Goal: Task Accomplishment & Management: Complete application form

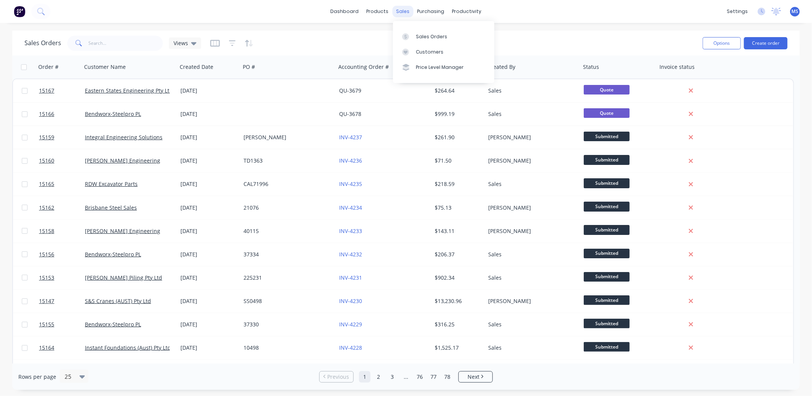
click at [402, 11] on div "sales" at bounding box center [402, 11] width 21 height 11
click at [425, 51] on div "Customers" at bounding box center [430, 52] width 28 height 7
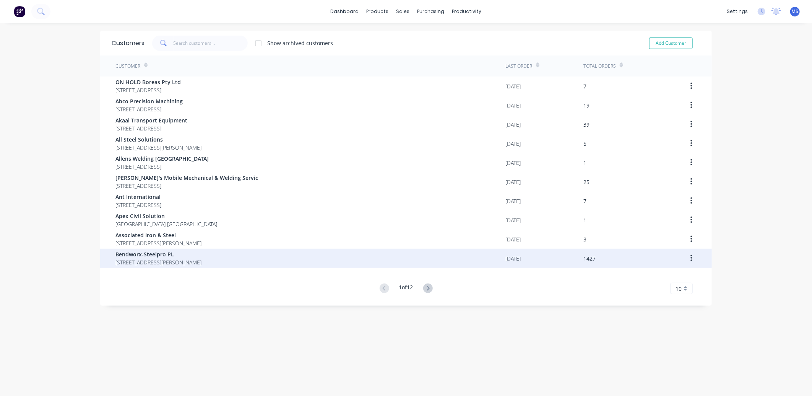
click at [167, 255] on span "Bendworx-Steelpro PL" at bounding box center [158, 254] width 86 height 8
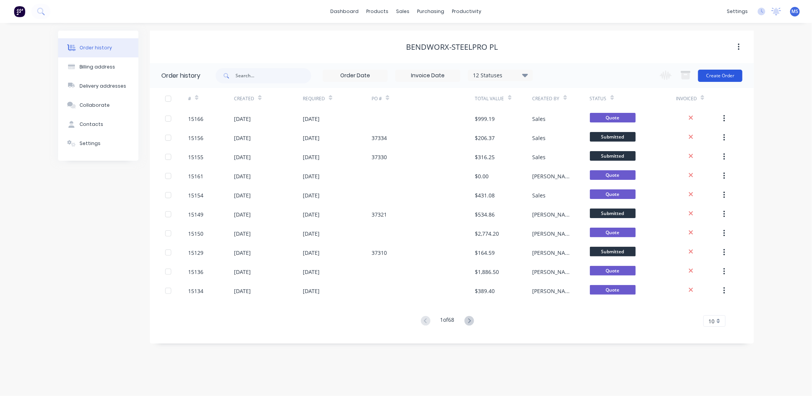
click at [718, 77] on button "Create Order" at bounding box center [720, 76] width 44 height 12
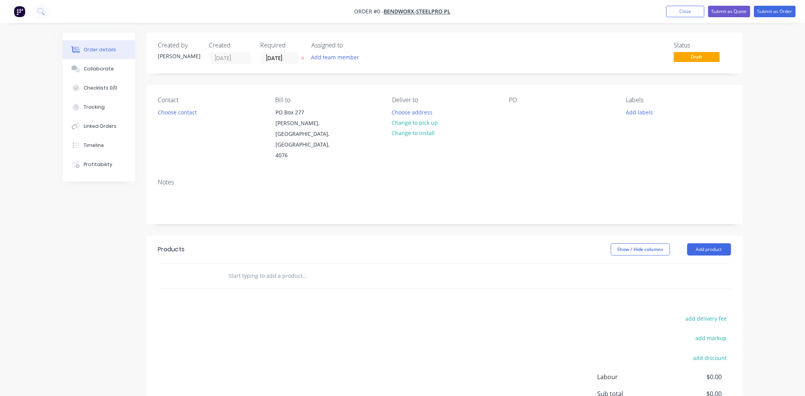
click at [258, 268] on input "text" at bounding box center [305, 275] width 153 height 15
type input "tend"
click at [285, 317] on div "Tend er Product" at bounding box center [346, 333] width 229 height 32
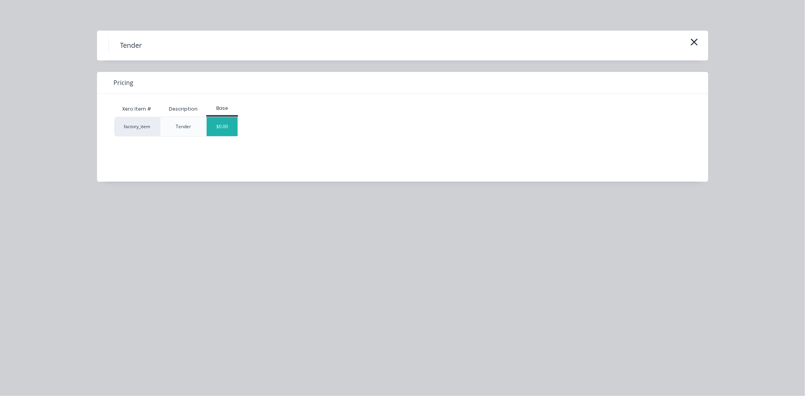
click at [235, 126] on div "$0.00" at bounding box center [222, 126] width 31 height 19
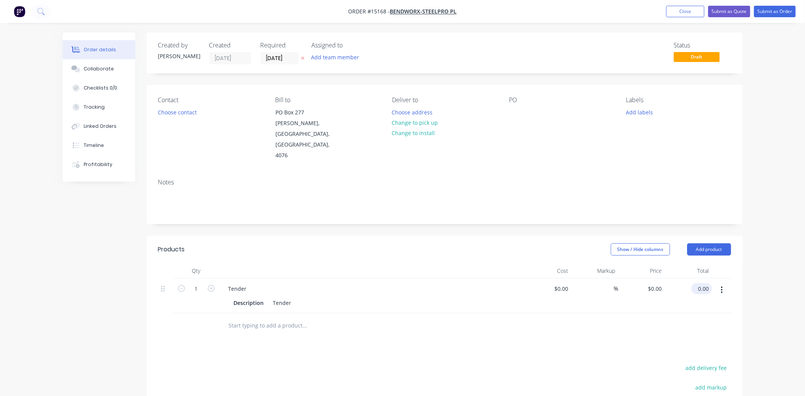
click at [706, 283] on input "0.00" at bounding box center [704, 288] width 18 height 11
type input "301.1"
type input "$301.10"
click at [177, 111] on button "Choose contact" at bounding box center [177, 112] width 47 height 10
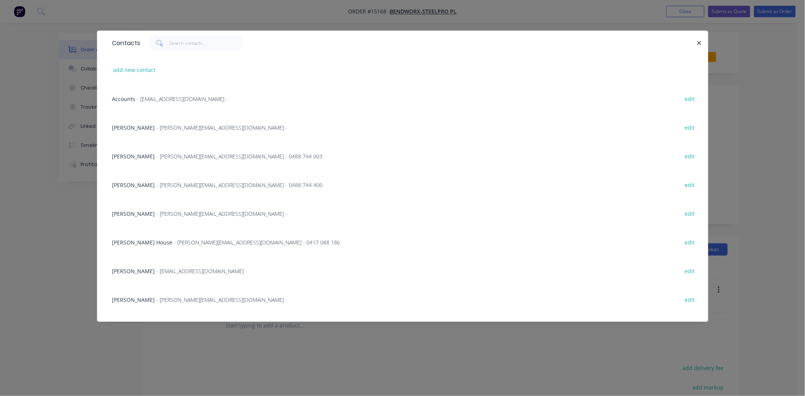
click at [167, 125] on span "- [PERSON_NAME][EMAIL_ADDRESS][DOMAIN_NAME] -" at bounding box center [222, 127] width 131 height 7
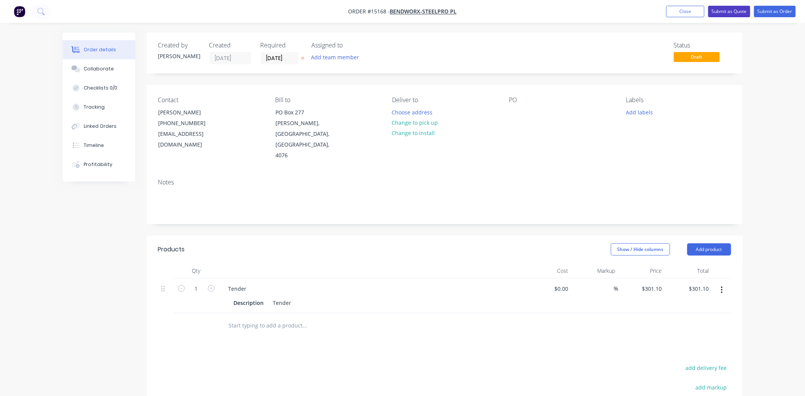
click at [736, 9] on button "Submit as Quote" at bounding box center [730, 11] width 42 height 11
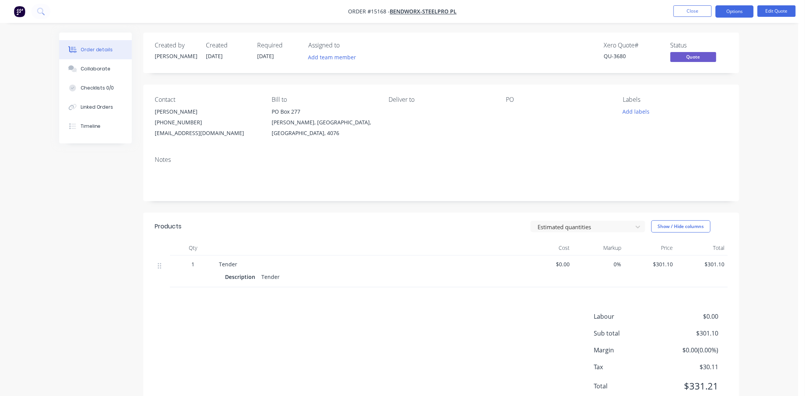
click at [702, 15] on button "Close" at bounding box center [693, 10] width 38 height 11
